Goal: Check status: Check status

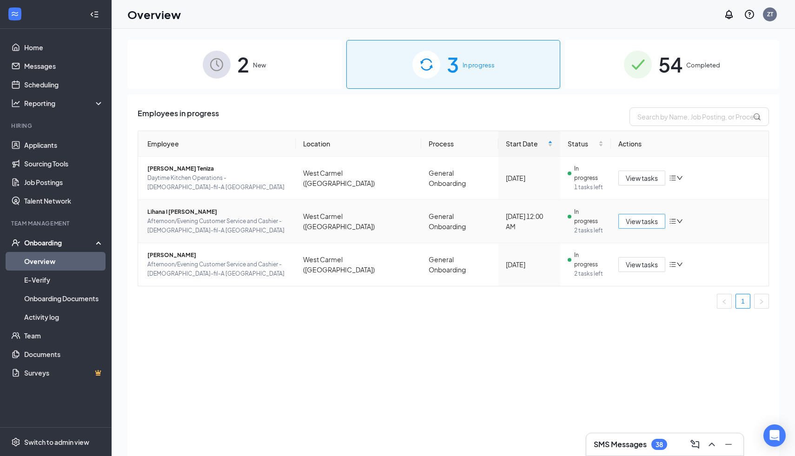
click at [648, 222] on span "View tasks" at bounding box center [642, 221] width 32 height 10
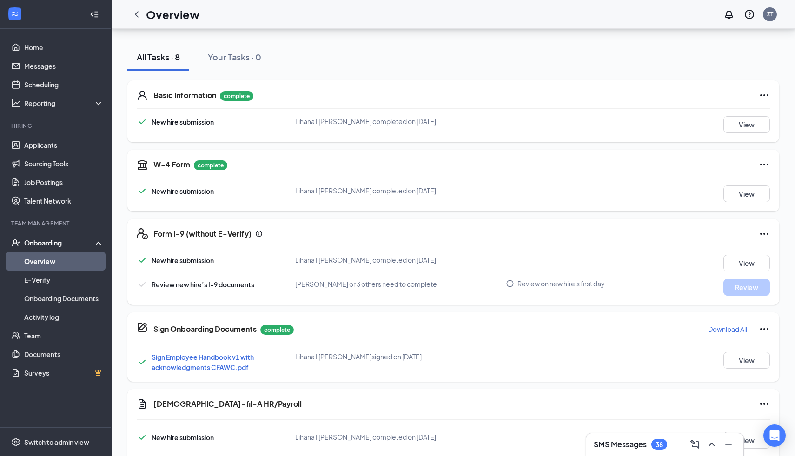
scroll to position [93, 0]
click at [749, 261] on button "View" at bounding box center [746, 262] width 46 height 17
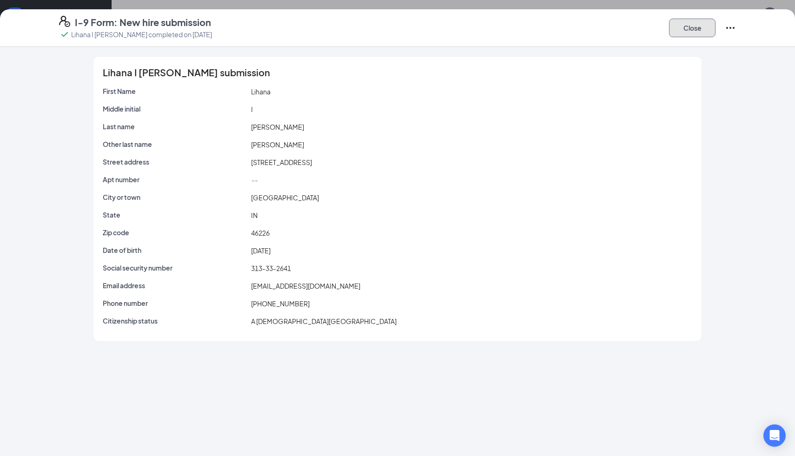
click at [686, 31] on button "Close" at bounding box center [692, 28] width 46 height 19
click at [686, 31] on div "I-9 Form: New hire submission [PERSON_NAME] completed on [DATE] Close Lihana I …" at bounding box center [397, 228] width 795 height 456
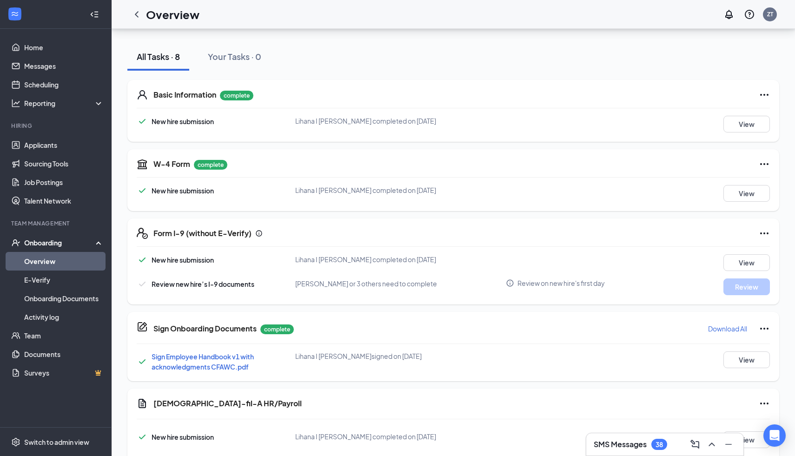
click at [775, 227] on div "Form I-9 (without E-Verify) New hire submission Lihana I Tavarez completed on S…" at bounding box center [453, 261] width 652 height 86
click at [764, 230] on icon "Ellipses" at bounding box center [764, 233] width 11 height 11
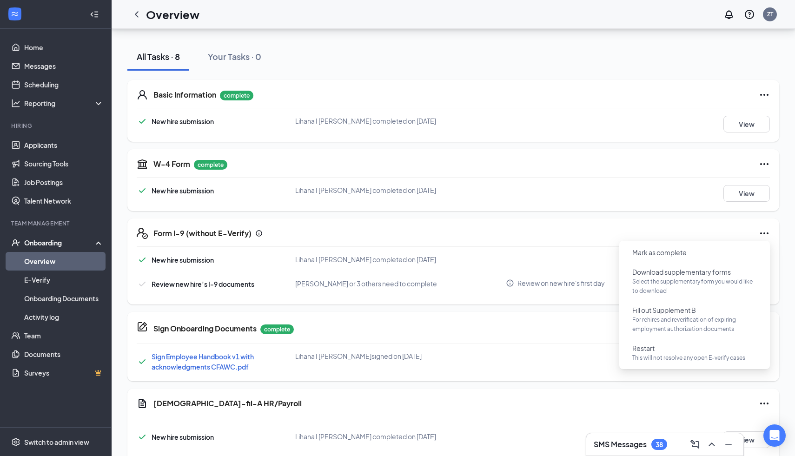
click at [622, 230] on div "Form I-9 (without E-Verify)" at bounding box center [461, 233] width 616 height 11
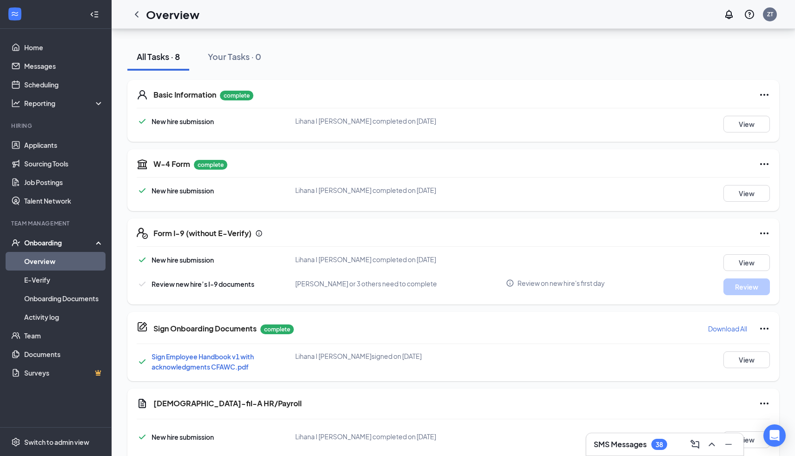
click at [549, 283] on span "Review on new hire's first day" at bounding box center [560, 282] width 87 height 9
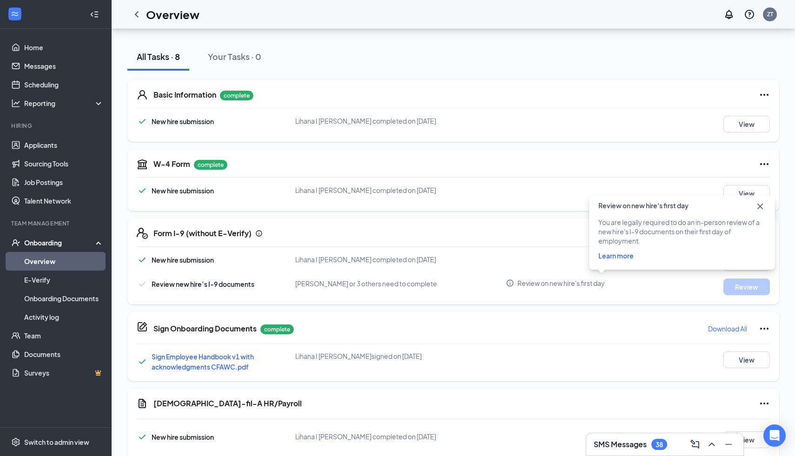
click at [620, 255] on span "Learn more" at bounding box center [615, 255] width 35 height 8
click at [507, 202] on div "W-4 Form complete New hire submission Lihana I Tavarez completed on Sep 10, 202…" at bounding box center [453, 180] width 652 height 62
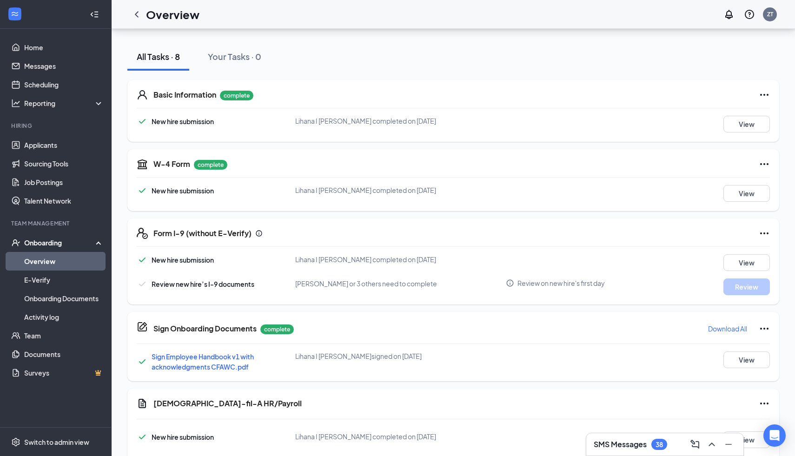
click at [766, 236] on icon "Ellipses" at bounding box center [764, 233] width 11 height 11
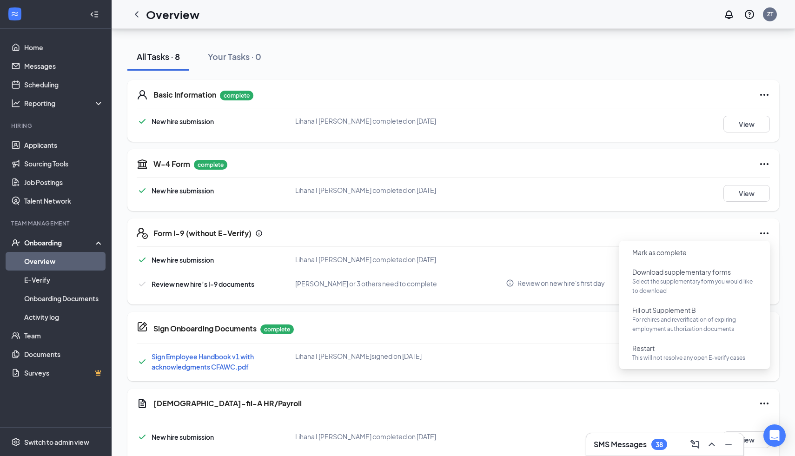
click at [532, 241] on div "Form I-9 (without E-Verify) New hire submission Lihana I Tavarez completed on S…" at bounding box center [453, 261] width 652 height 86
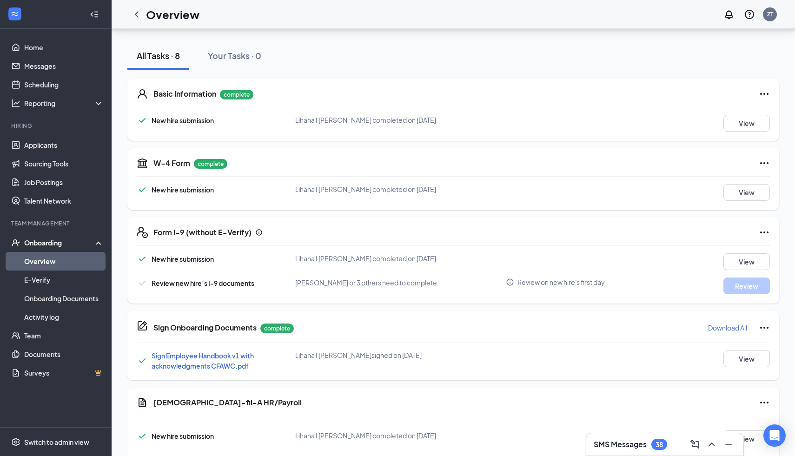
scroll to position [95, 0]
click at [757, 231] on div "Form I-9 (without E-Verify)" at bounding box center [461, 231] width 616 height 11
click at [764, 231] on icon "Ellipses" at bounding box center [764, 232] width 8 height 2
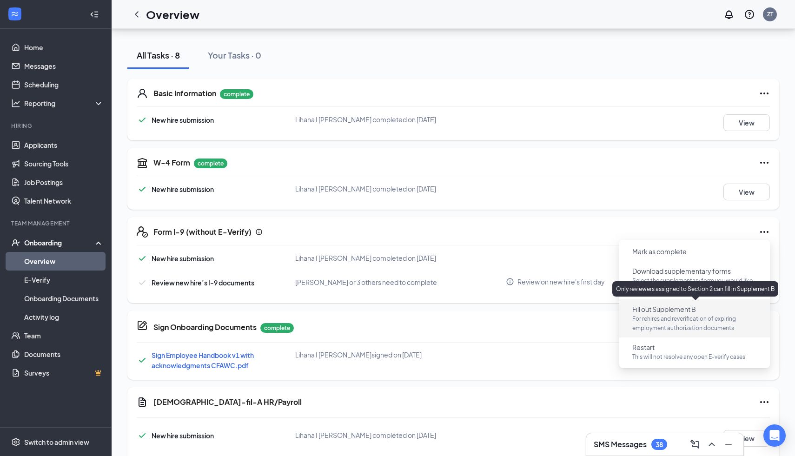
click at [687, 286] on div "Only reviewers assigned to Section 2 can fill in Supplement B" at bounding box center [695, 288] width 166 height 15
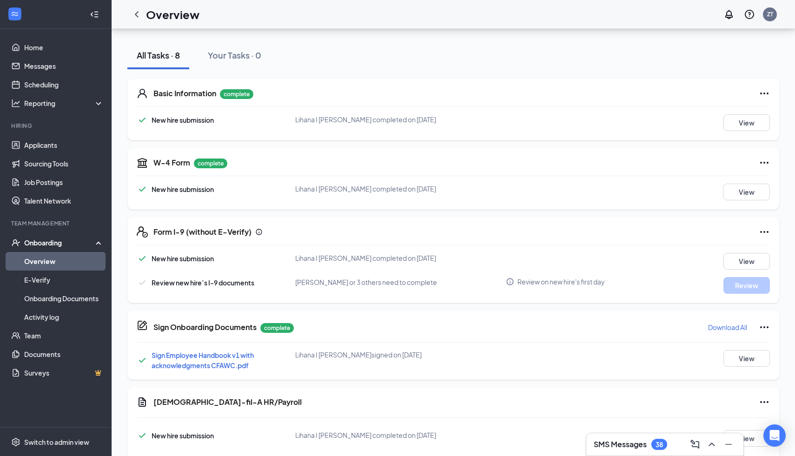
click at [771, 230] on div "Form I-9 (without E-Verify) New hire submission Lihana I Tavarez completed on S…" at bounding box center [453, 260] width 652 height 86
click at [761, 230] on icon "Ellipses" at bounding box center [764, 231] width 11 height 11
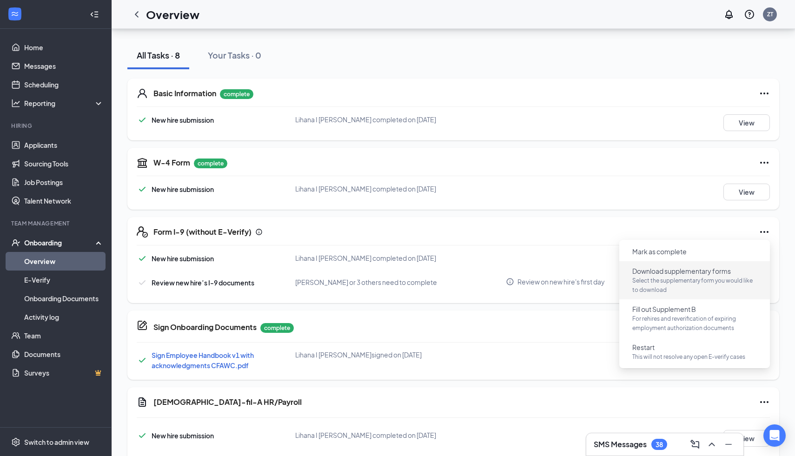
click at [664, 277] on p "Select the supplementary form you would like to download" at bounding box center [694, 285] width 125 height 19
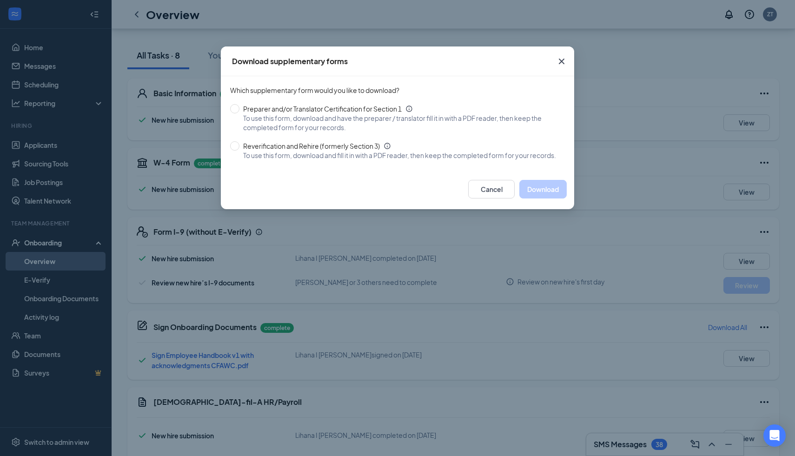
click at [564, 61] on icon "Cross" at bounding box center [561, 61] width 11 height 11
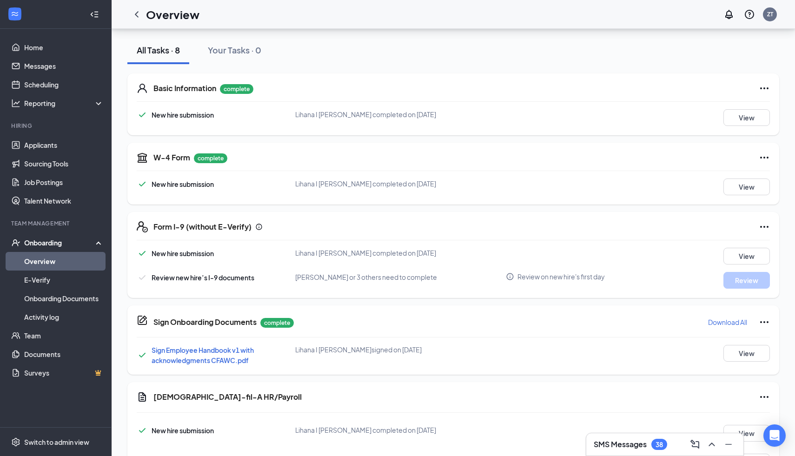
scroll to position [99, 0]
click at [134, 16] on icon "ChevronLeft" at bounding box center [136, 14] width 11 height 11
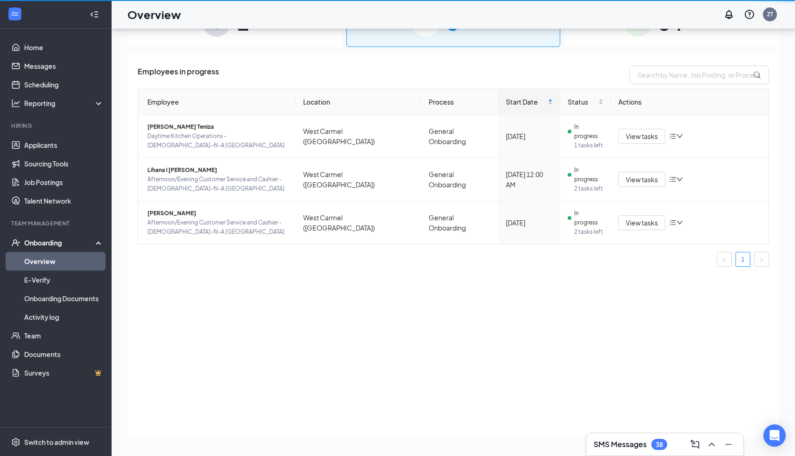
scroll to position [42, 0]
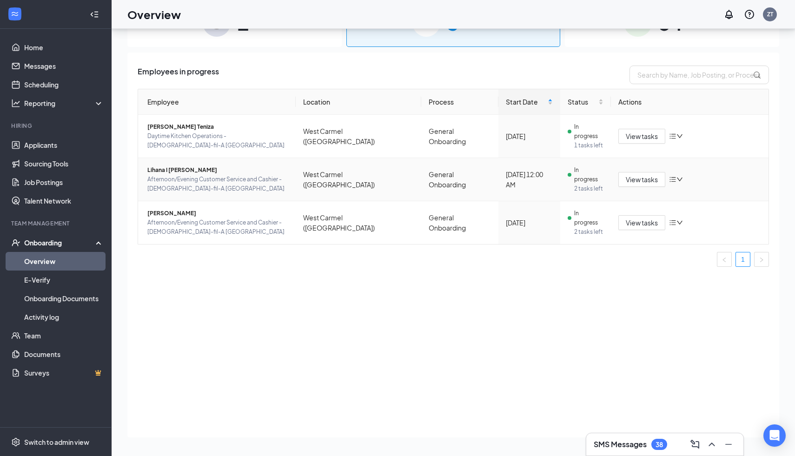
click at [681, 179] on icon "down" at bounding box center [680, 180] width 6 height 4
click at [647, 178] on span "View tasks" at bounding box center [642, 179] width 32 height 10
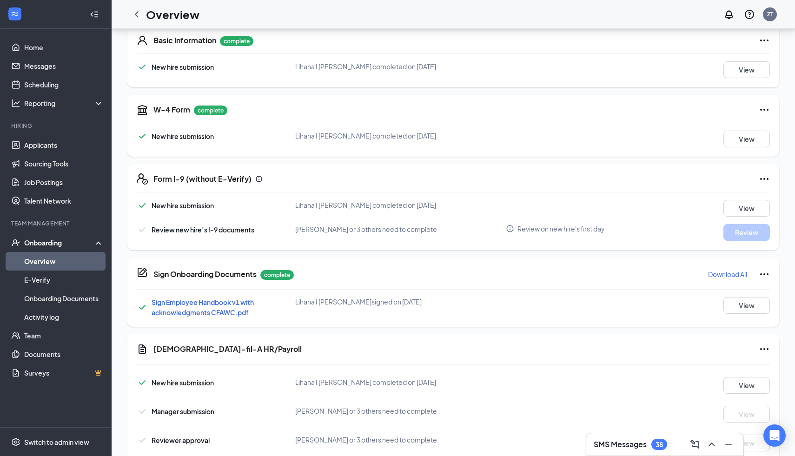
scroll to position [171, 0]
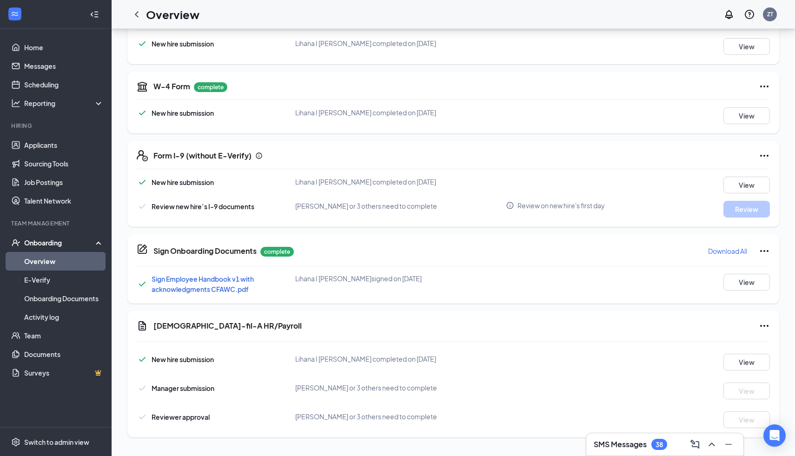
click at [394, 208] on span "[PERSON_NAME] or 3 others need to complete" at bounding box center [366, 206] width 142 height 8
